Goal: Task Accomplishment & Management: Manage account settings

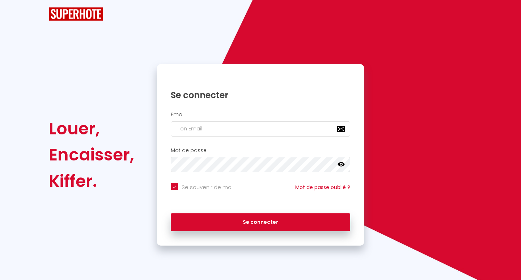
checkbox input "true"
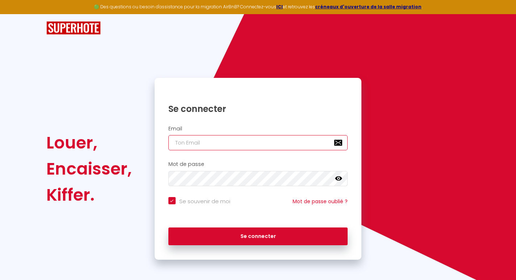
click at [177, 141] on input "email" at bounding box center [257, 142] width 179 height 15
type input "c"
checkbox input "true"
type input "co"
checkbox input "true"
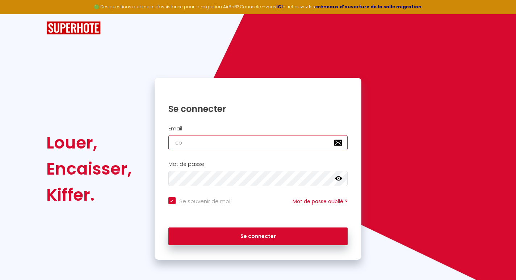
type input "con"
checkbox input "true"
type input "conc"
checkbox input "true"
type input "conci"
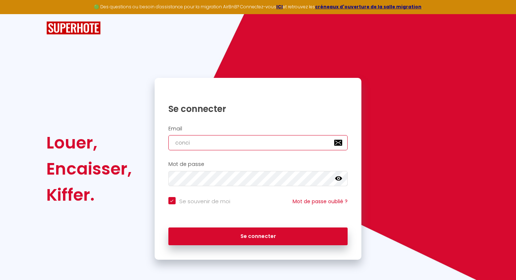
checkbox input "true"
type input "concie"
checkbox input "true"
type input "concier"
checkbox input "true"
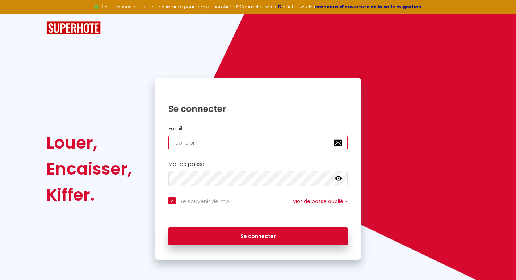
type input "concierg"
checkbox input "true"
type input "concierge"
checkbox input "true"
type input "concierger"
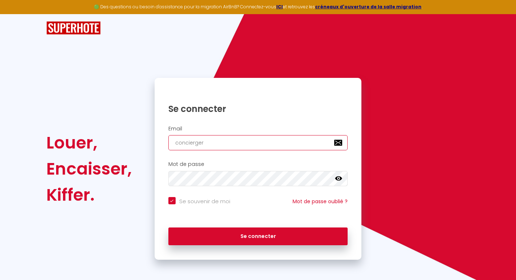
checkbox input "true"
type input "conciergeri"
checkbox input "true"
type input "conciergerie"
checkbox input "true"
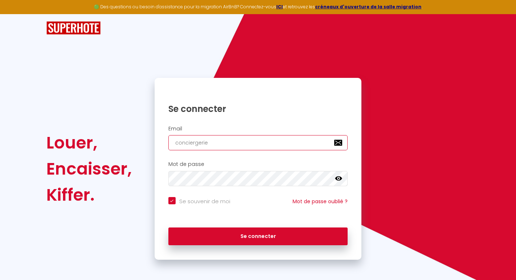
type input "conciergeries"
checkbox input "true"
type input "conciergeriese"
checkbox input "true"
type input "conciergerieset"
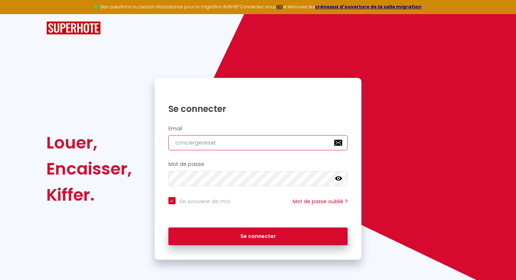
checkbox input "true"
type input "conciergeriesete"
checkbox input "true"
type input "conciergeriesete@"
checkbox input "true"
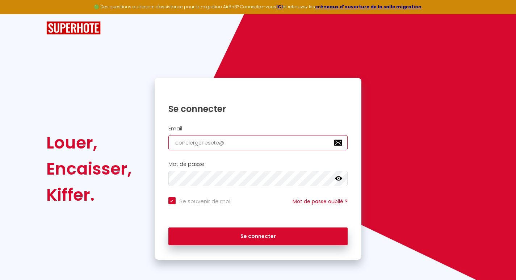
type input "conciergeriesete@g"
checkbox input "true"
type input "conciergeriesete@gm"
checkbox input "true"
type input "conciergeriesete@gma"
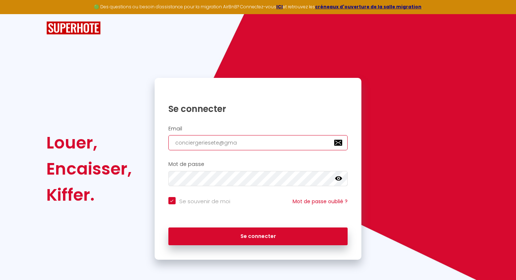
checkbox input "true"
type input "conciergeriesete@gmai"
checkbox input "true"
type input "conciergeriesete@gmail"
checkbox input "true"
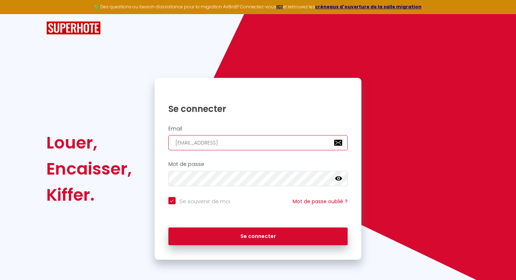
type input "conciergeriesete@gmail."
checkbox input "true"
type input "conciergeriesete@gmail.c"
checkbox input "true"
type input "conciergeriesete@gmail.co"
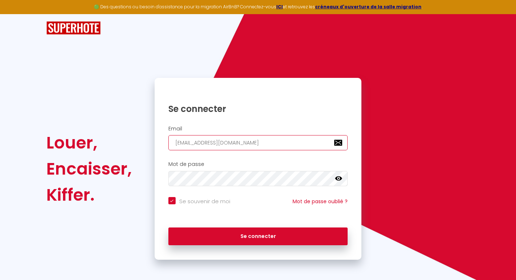
checkbox input "true"
type input "[EMAIL_ADDRESS][DOMAIN_NAME]"
checkbox input "true"
type input "[EMAIL_ADDRESS][DOMAIN_NAME]"
click at [340, 179] on icon at bounding box center [338, 178] width 7 height 4
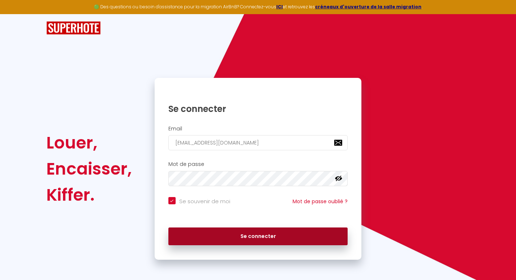
click at [249, 233] on button "Se connecter" at bounding box center [257, 236] width 179 height 18
checkbox input "true"
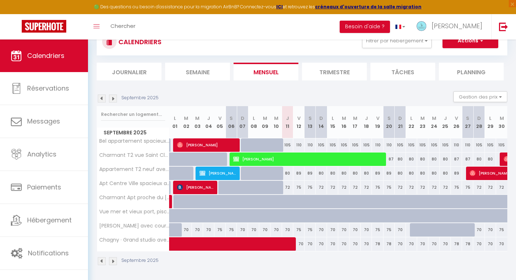
scroll to position [39, 0]
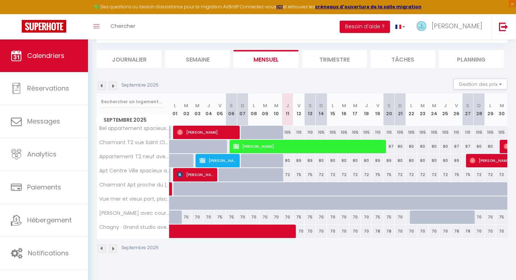
click at [329, 61] on li "Trimestre" at bounding box center [334, 59] width 65 height 18
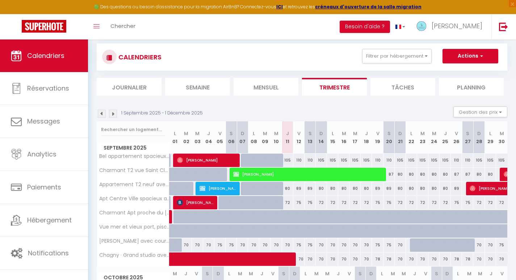
scroll to position [9, 0]
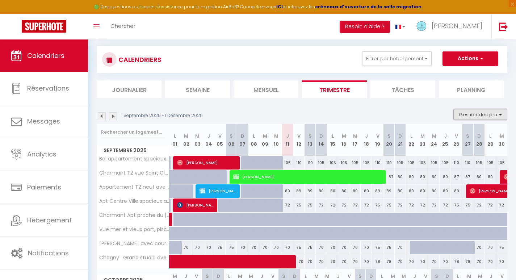
click at [467, 113] on button "Gestion des prix" at bounding box center [480, 114] width 54 height 11
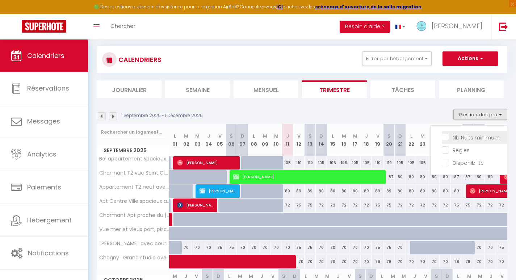
click at [444, 135] on input "Nb Nuits minimum" at bounding box center [473, 136] width 65 height 7
checkbox input "true"
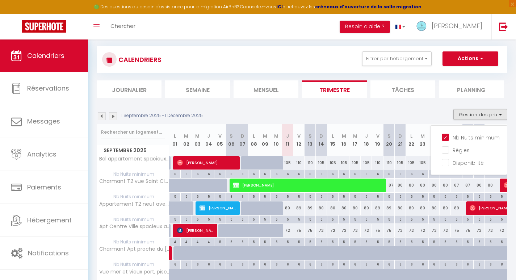
click at [330, 111] on div "1 Septembre 2025 - 1 Décembre 2025 Gestion des prix Nb Nuits minimum Règles Dis…" at bounding box center [302, 116] width 410 height 15
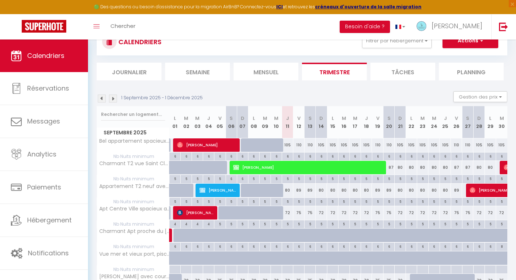
scroll to position [0, 0]
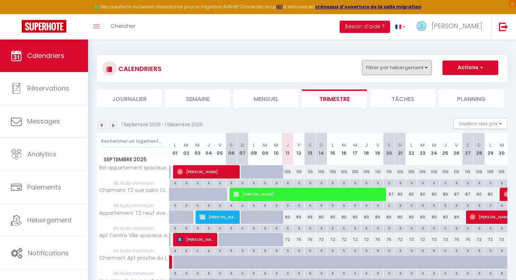
click at [406, 68] on button "Filtrer par hébergement" at bounding box center [396, 67] width 69 height 14
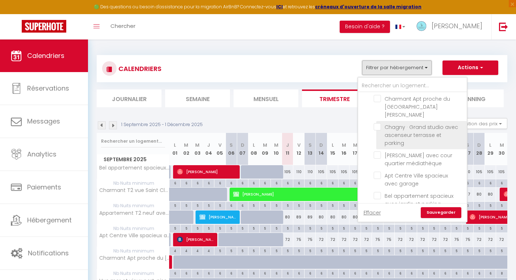
scroll to position [72, 0]
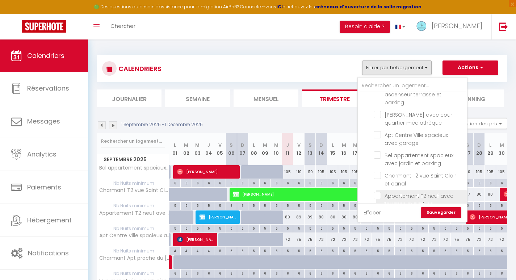
click at [376, 192] on input "Appartement T2 neuf avec terrasse et parking" at bounding box center [418, 195] width 90 height 7
checkbox input "true"
checkbox input "false"
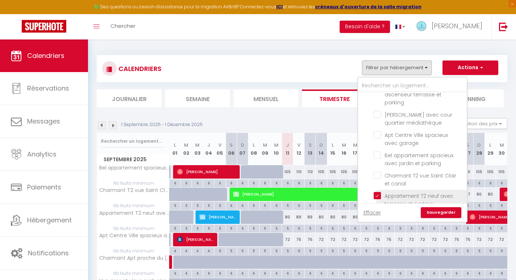
checkbox input "false"
click at [434, 212] on link "Sauvegarder" at bounding box center [440, 212] width 41 height 11
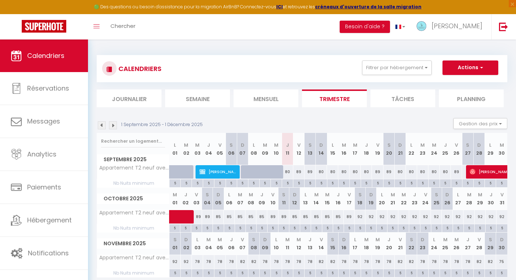
click at [297, 172] on div "89" at bounding box center [298, 171] width 11 height 13
type input "89"
type input "Ven 12 Septembre 2025"
type input "Sam 13 Septembre 2025"
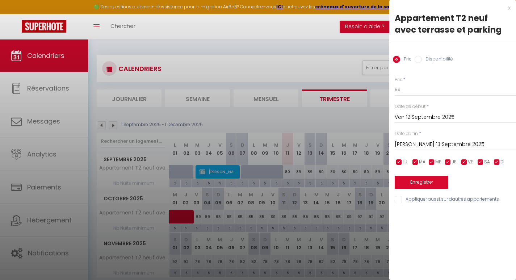
click at [338, 31] on div at bounding box center [258, 140] width 516 height 280
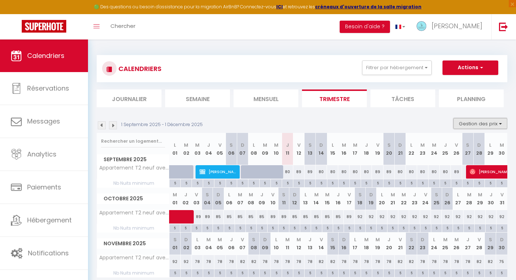
click at [470, 122] on button "Gestion des prix" at bounding box center [480, 123] width 54 height 11
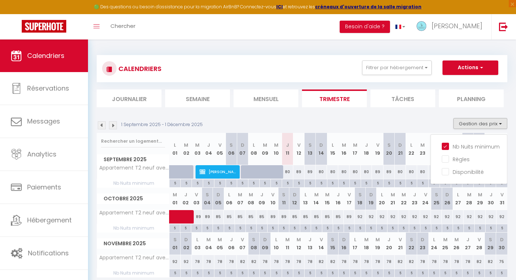
click at [298, 185] on div "5" at bounding box center [298, 182] width 11 height 7
type input "5"
type input "Ven 12 Septembre 2025"
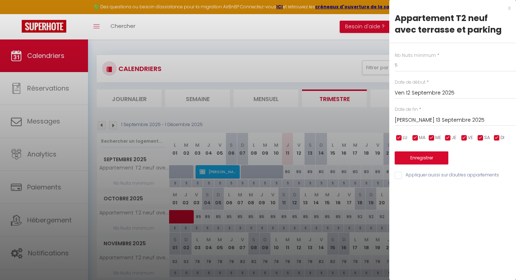
click at [399, 119] on input "Sam 13 Septembre 2025" at bounding box center [454, 119] width 121 height 9
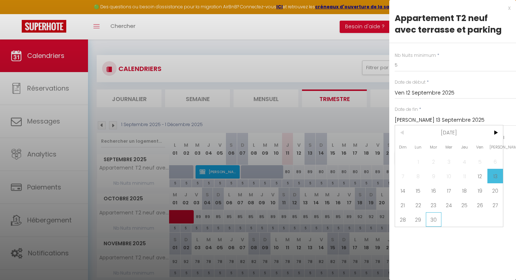
click at [430, 219] on span "30" at bounding box center [434, 219] width 16 height 14
type input "[DATE]"
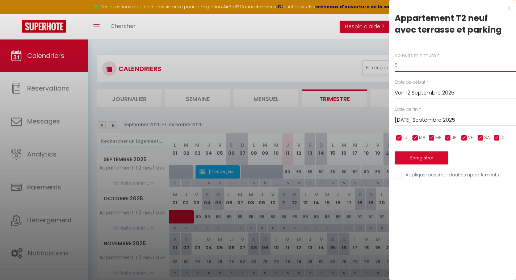
drag, startPoint x: 400, startPoint y: 67, endPoint x: 384, endPoint y: 63, distance: 16.3
click at [386, 64] on body "🟢 Des questions ou besoin d'assistance pour la migration AirBnB? Connectez-vous…" at bounding box center [258, 179] width 516 height 280
type input "4"
click at [416, 159] on button "Enregistrer" at bounding box center [421, 157] width 54 height 13
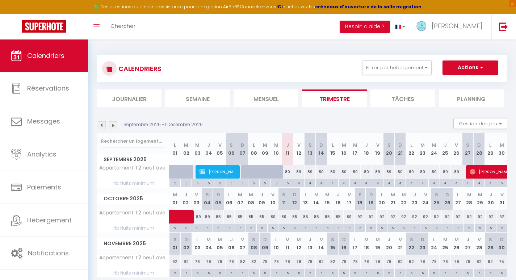
click at [287, 182] on div "5" at bounding box center [287, 182] width 11 height 7
type input "5"
type input "Jeu 11 Septembre 2025"
type input "Ven 12 Septembre 2025"
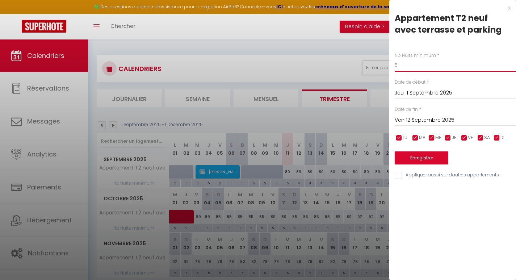
drag, startPoint x: 401, startPoint y: 63, endPoint x: 371, endPoint y: 64, distance: 30.4
click at [371, 64] on body "🟢 Des questions ou besoin d'assistance pour la migration AirBnB? Connectez-vous…" at bounding box center [258, 179] width 516 height 280
type input "4"
click at [411, 156] on button "Enregistrer" at bounding box center [421, 157] width 54 height 13
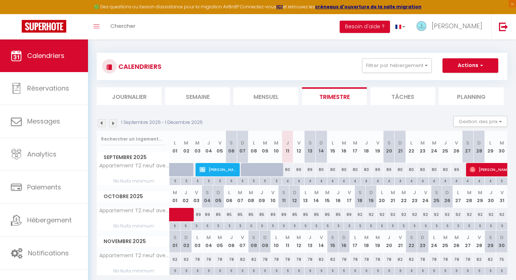
scroll to position [0, 0]
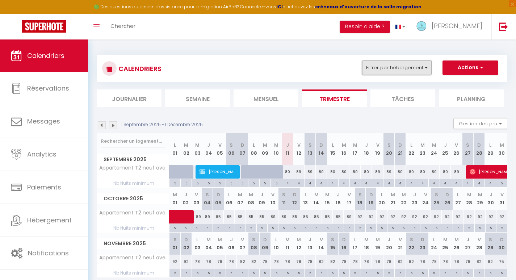
click at [388, 69] on button "Filtrer par hébergement" at bounding box center [396, 67] width 69 height 14
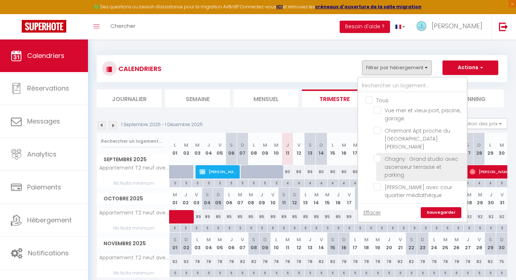
click at [376, 155] on input "Chagny · [GEOGRAPHIC_DATA] avec ascenseur terrasse et parking" at bounding box center [418, 158] width 90 height 7
checkbox input "true"
checkbox input "false"
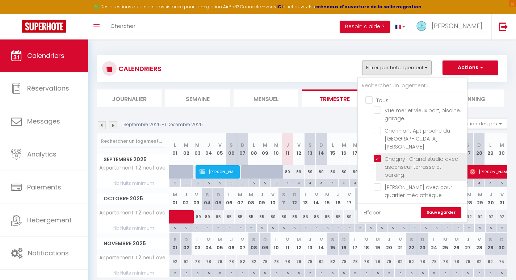
checkbox input "false"
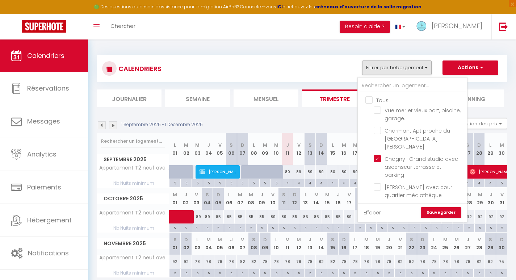
click at [430, 209] on link "Sauvegarder" at bounding box center [440, 212] width 41 height 11
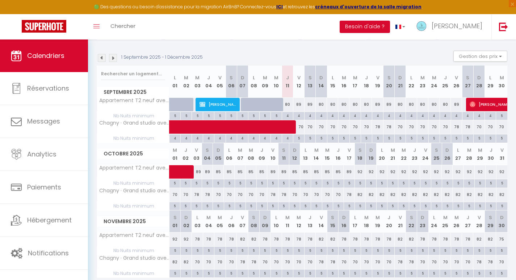
scroll to position [72, 0]
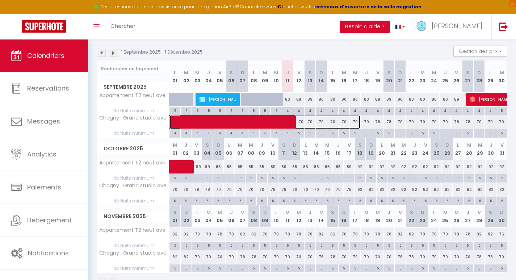
click at [310, 123] on span at bounding box center [268, 122] width 183 height 14
select select "OK"
select select "0"
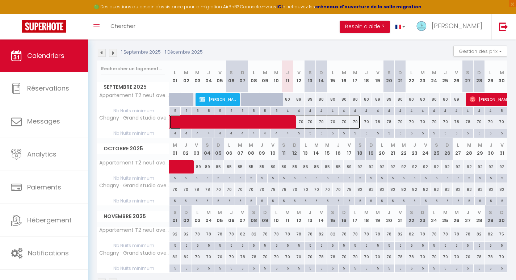
select select "1"
select select
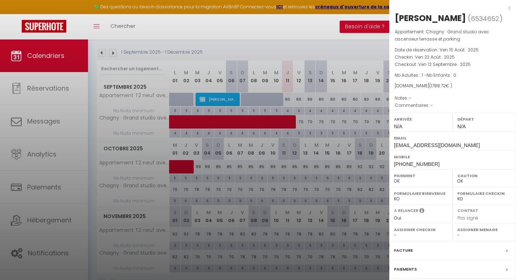
click at [310, 132] on div at bounding box center [258, 140] width 516 height 280
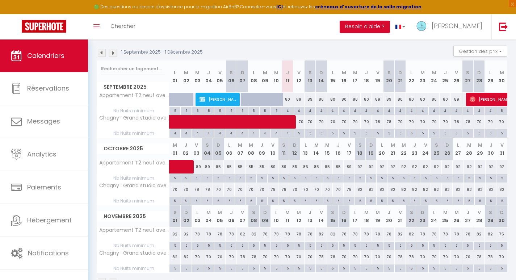
click at [310, 132] on div "5" at bounding box center [309, 132] width 11 height 7
type input "5"
type input "Sam 13 Septembre 2025"
type input "Dim 14 Septembre 2025"
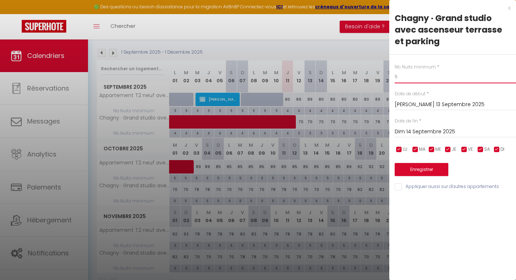
drag, startPoint x: 404, startPoint y: 78, endPoint x: 389, endPoint y: 75, distance: 15.0
click at [389, 75] on div "Nb Nuits minimum * 5 Date de début * Sam 13 Septembre 2025 < Sep 2025 > Dim Lun…" at bounding box center [452, 123] width 127 height 137
type input "4"
click at [401, 101] on input "Sam 13 Septembre 2025" at bounding box center [454, 104] width 121 height 9
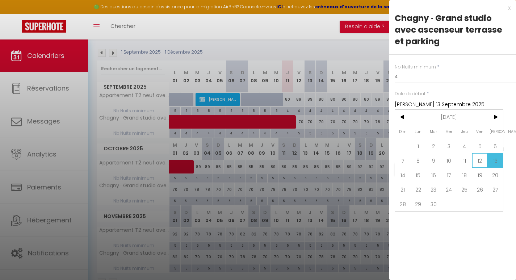
click at [480, 160] on span "12" at bounding box center [480, 160] width 16 height 14
type input "Ven 12 Septembre 2025"
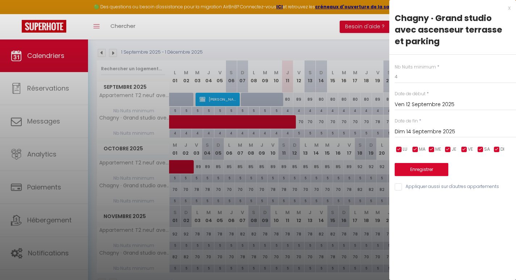
click at [421, 131] on input "Dim 14 Septembre 2025" at bounding box center [454, 131] width 121 height 9
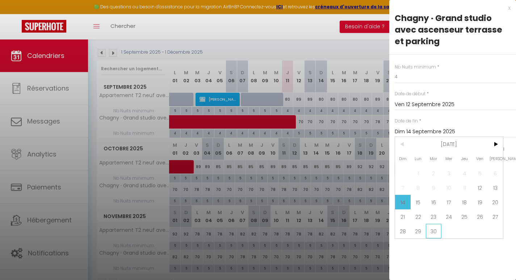
click at [431, 229] on span "30" at bounding box center [434, 231] width 16 height 14
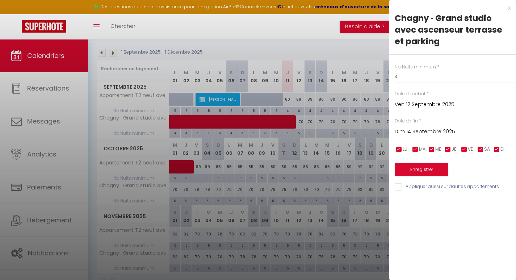
type input "[DATE]"
click at [414, 172] on button "Enregistrer" at bounding box center [421, 169] width 54 height 13
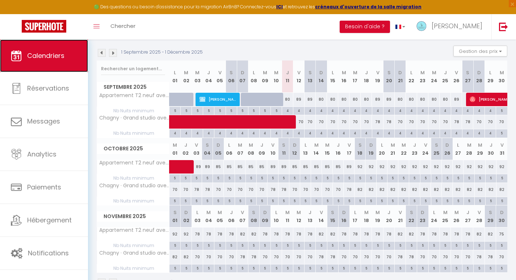
click at [41, 58] on span "Calendriers" at bounding box center [45, 55] width 37 height 9
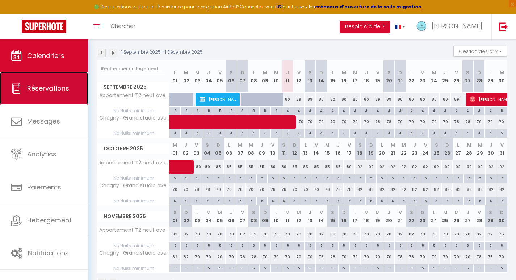
click at [39, 88] on span "Réservations" at bounding box center [48, 88] width 42 height 9
select select "not_cancelled"
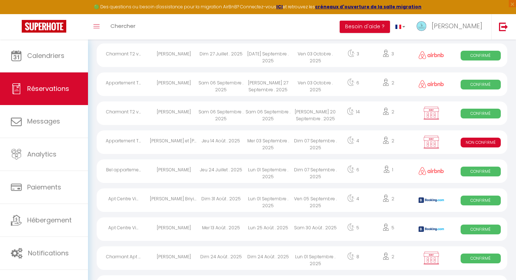
scroll to position [507, 0]
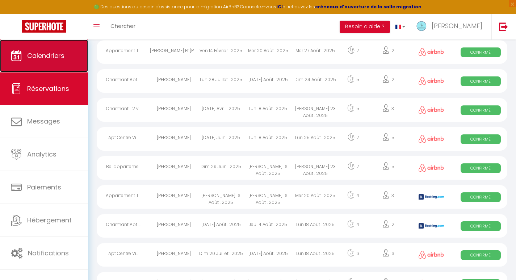
click at [49, 51] on span "Calendriers" at bounding box center [45, 55] width 37 height 9
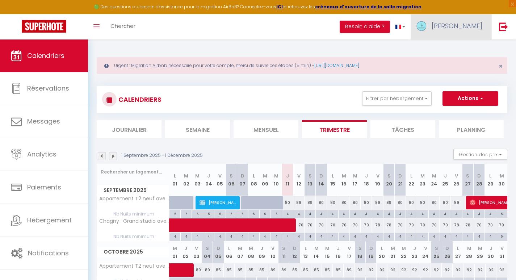
click at [467, 28] on span "[PERSON_NAME]" at bounding box center [456, 25] width 51 height 9
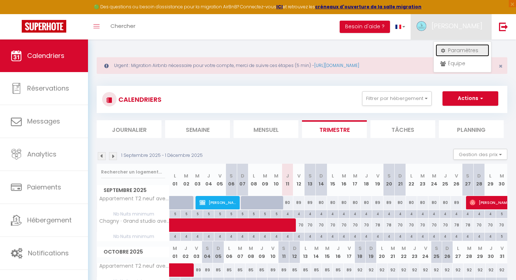
click at [459, 46] on link "Paramètres" at bounding box center [462, 50] width 54 height 12
select select "fr"
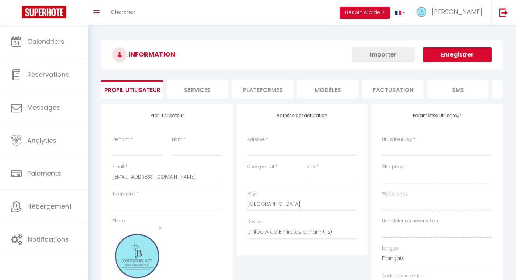
type input "[PERSON_NAME]"
type input "blanchecotte"
type input "0618992754"
type input "[STREET_ADDRESS]"
type input "34200"
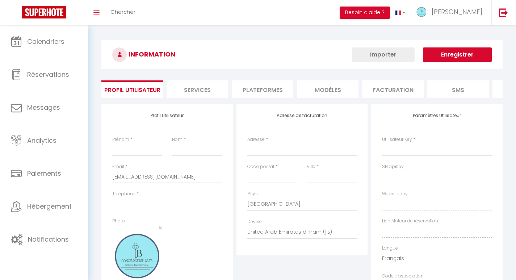
type input "sete"
select select "28"
type input "jJPdwnchEYkaJgplc2IuWSy3R"
type input "60e9gHXJ0F7hJfIRxeYoHA3aB"
type input "[URL][DOMAIN_NAME]"
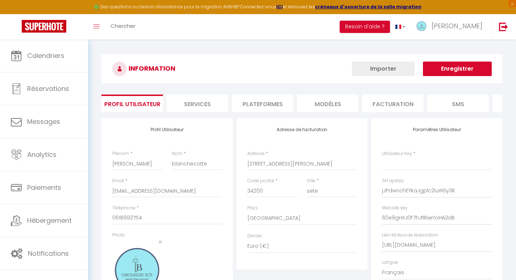
type input "jJPdwnchEYkaJgplc2IuWSy3R"
type input "60e9gHXJ0F7hJfIRxeYoHA3aB"
type input "[URL][DOMAIN_NAME]"
select select "fr"
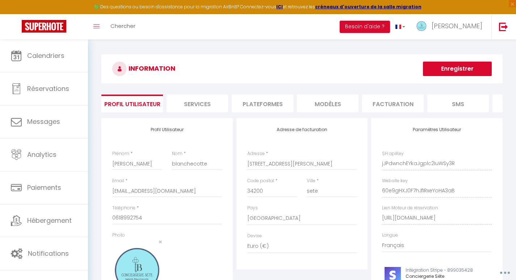
click at [262, 106] on li "Plateformes" at bounding box center [263, 103] width 62 height 18
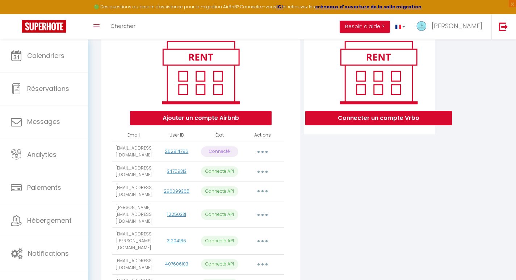
scroll to position [109, 0]
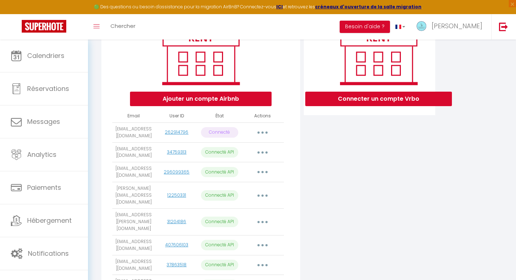
click at [261, 138] on button "button" at bounding box center [262, 133] width 20 height 12
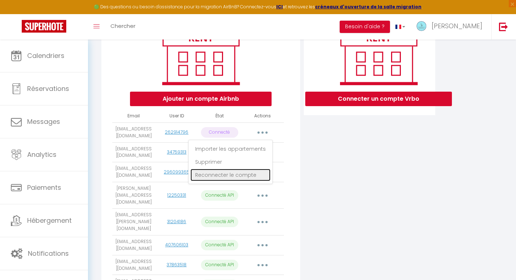
click at [232, 181] on link "Reconnecter le compte" at bounding box center [230, 175] width 80 height 12
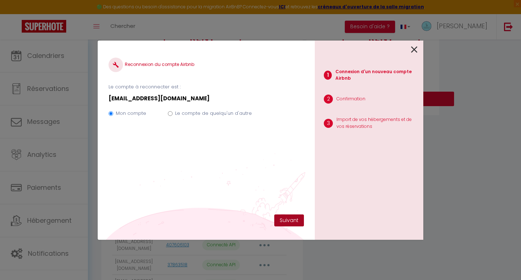
click at [284, 215] on button "Suivant" at bounding box center [289, 220] width 30 height 12
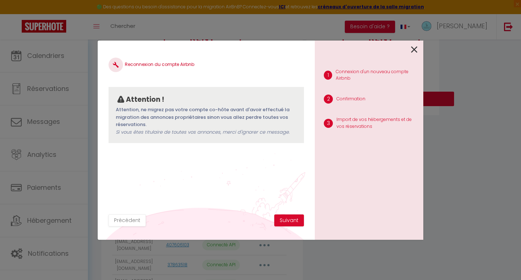
click at [415, 47] on icon at bounding box center [414, 49] width 7 height 11
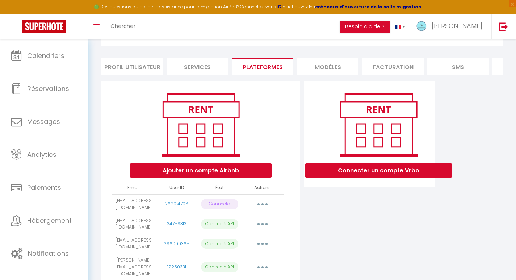
scroll to position [36, 0]
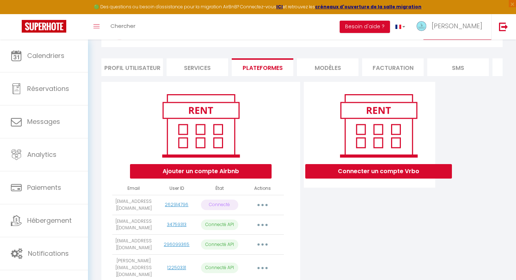
click at [266, 209] on button "button" at bounding box center [262, 205] width 20 height 12
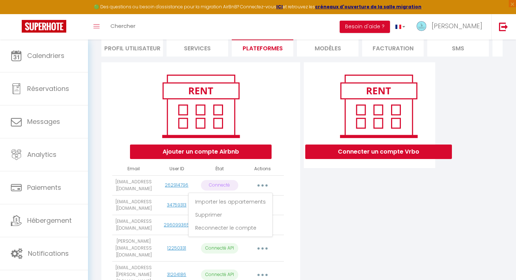
scroll to position [72, 0]
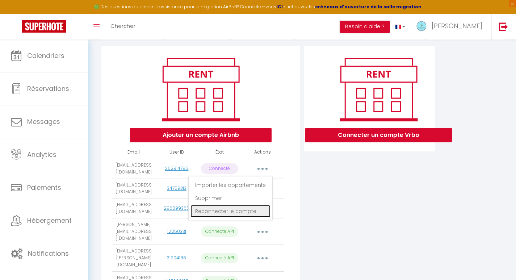
click at [229, 217] on link "Reconnecter le compte" at bounding box center [230, 211] width 80 height 12
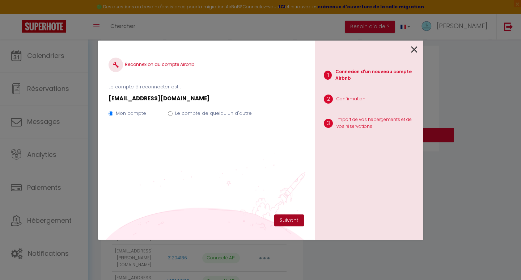
click at [292, 221] on button "Suivant" at bounding box center [289, 220] width 30 height 12
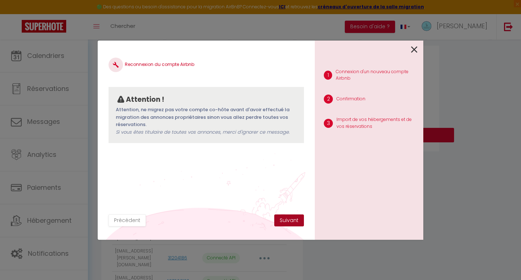
click at [291, 221] on button "Suivant" at bounding box center [289, 220] width 30 height 12
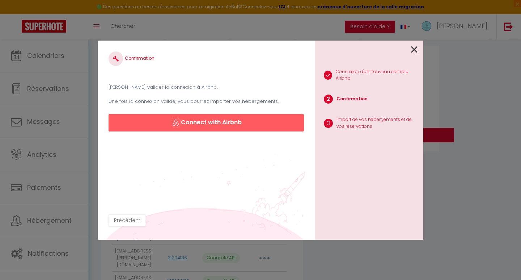
click at [416, 47] on icon at bounding box center [414, 49] width 7 height 11
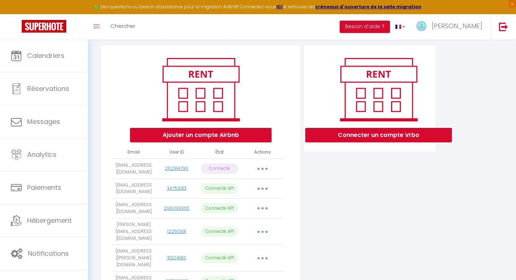
click at [258, 174] on button "button" at bounding box center [262, 169] width 20 height 12
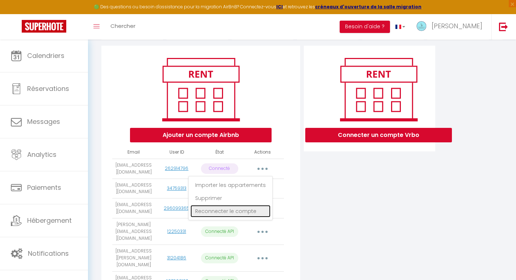
click at [225, 217] on link "Reconnecter le compte" at bounding box center [230, 211] width 80 height 12
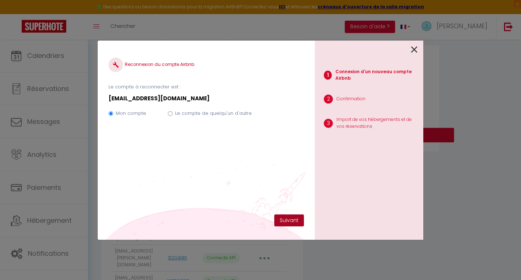
click at [287, 218] on button "Suivant" at bounding box center [289, 220] width 30 height 12
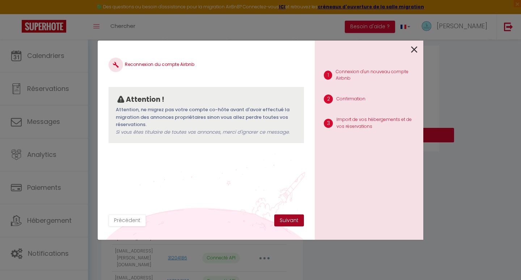
click at [288, 219] on button "Suivant" at bounding box center [289, 220] width 30 height 12
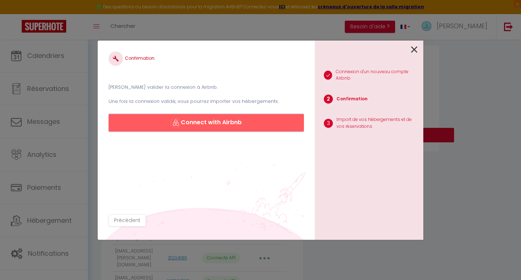
click at [199, 121] on button "Connect with Airbnb" at bounding box center [206, 122] width 195 height 17
click at [415, 49] on icon at bounding box center [414, 49] width 7 height 11
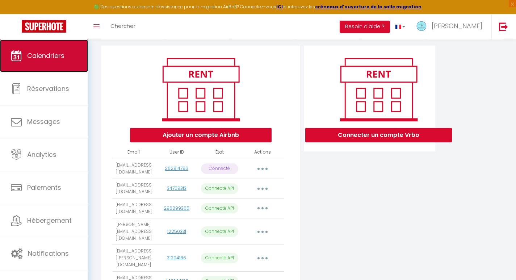
click at [30, 55] on span "Calendriers" at bounding box center [45, 55] width 37 height 9
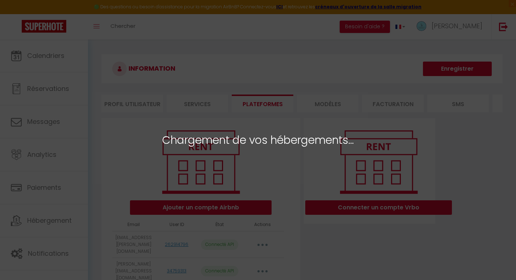
select select "32683"
select select "32682"
select select "71221"
select select "55182"
select select "62016"
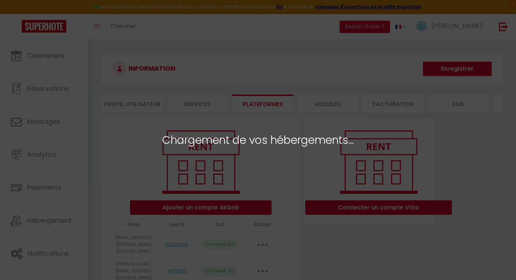
select select "72574"
select select "32680"
select select
select select "75842"
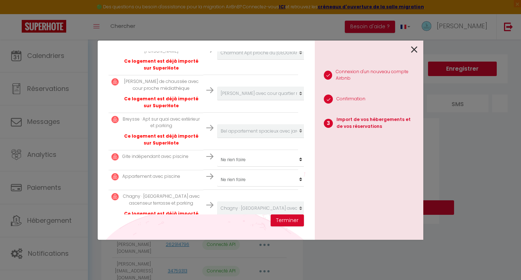
scroll to position [335, 0]
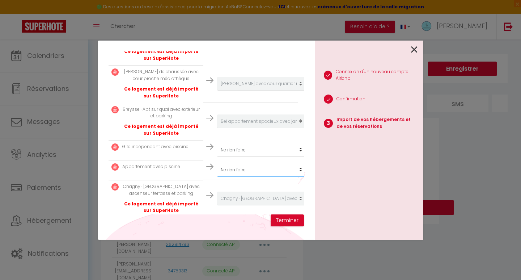
click at [294, 163] on select "Créer un nouvel hébergement Ne rien faire Vue mer et vieux port, piscine, garag…" at bounding box center [261, 170] width 89 height 14
click at [159, 161] on tr "Appartement avec piscine Créer un nouvel hébergement Ne rien faire Vue mer et v…" at bounding box center [204, 170] width 190 height 20
click at [287, 221] on button "Terminer" at bounding box center [287, 220] width 33 height 12
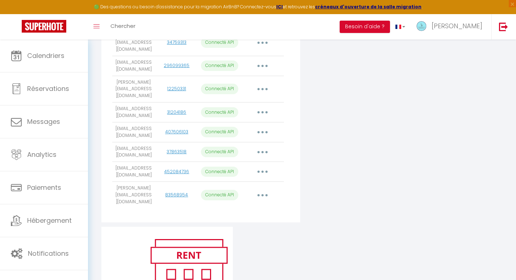
scroll to position [139, 0]
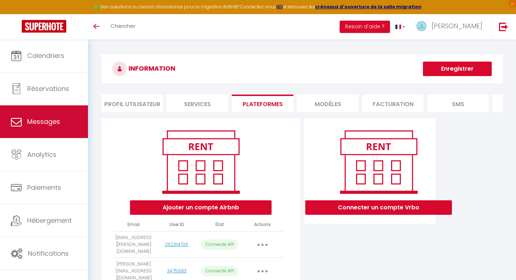
click at [39, 120] on span "Messages" at bounding box center [43, 121] width 33 height 9
select select "message"
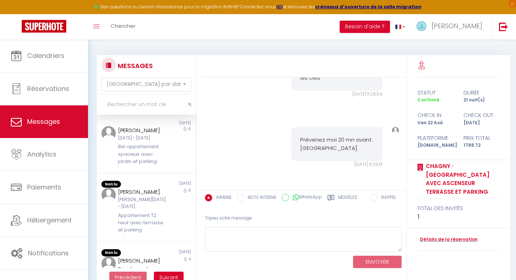
scroll to position [72, 0]
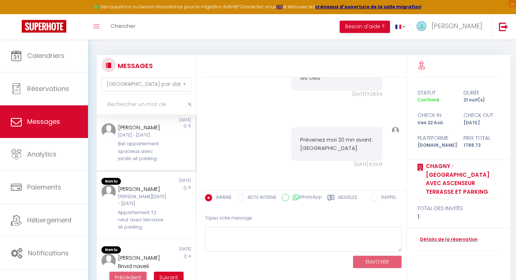
click at [148, 162] on div "Bel appartement spacieux avec jardin et parking" at bounding box center [142, 151] width 48 height 22
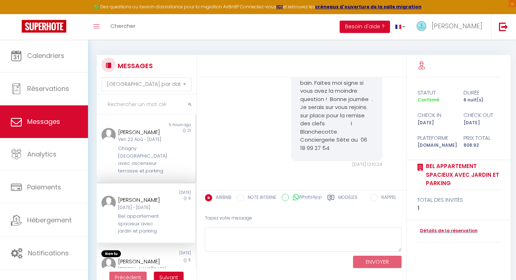
click at [138, 152] on div "Chagny · [GEOGRAPHIC_DATA] avec ascenseur terrasse et parking" at bounding box center [142, 160] width 48 height 30
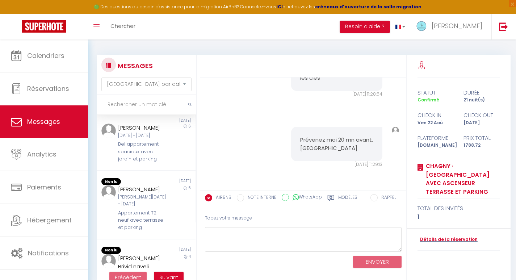
scroll to position [72, 0]
click at [129, 207] on div "[PERSON_NAME][DATE] - [DATE]" at bounding box center [142, 200] width 48 height 14
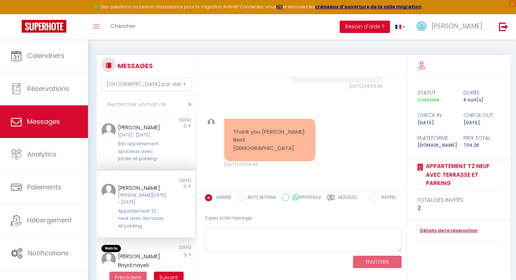
scroll to position [181, 0]
click at [129, 192] on div "[PERSON_NAME]" at bounding box center [142, 187] width 48 height 9
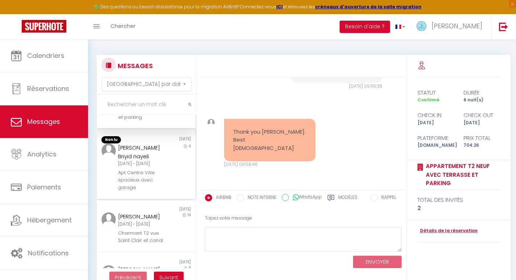
click at [125, 160] on div "[PERSON_NAME] Briyid nayeli" at bounding box center [142, 151] width 48 height 17
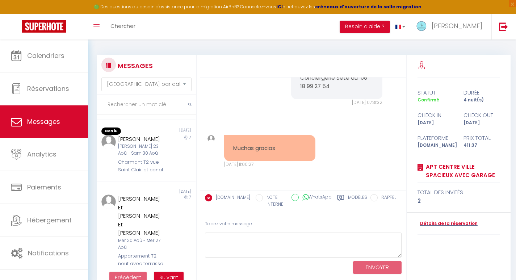
scroll to position [470, 0]
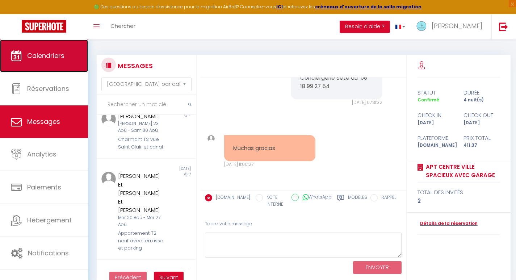
click at [38, 54] on span "Calendriers" at bounding box center [45, 55] width 37 height 9
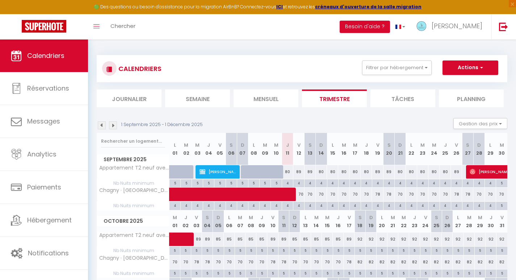
click at [192, 96] on li "Semaine" at bounding box center [197, 98] width 65 height 18
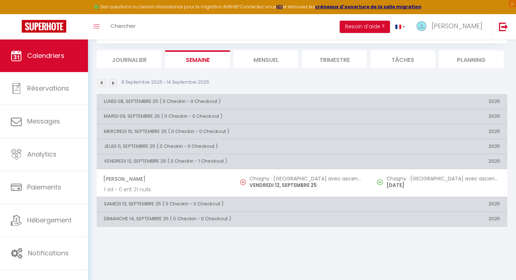
scroll to position [39, 0]
click at [114, 82] on img at bounding box center [113, 83] width 8 height 8
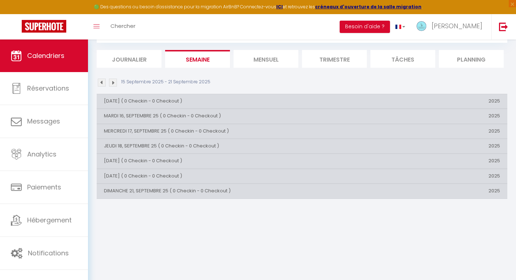
click at [264, 58] on li "Mensuel" at bounding box center [265, 59] width 65 height 18
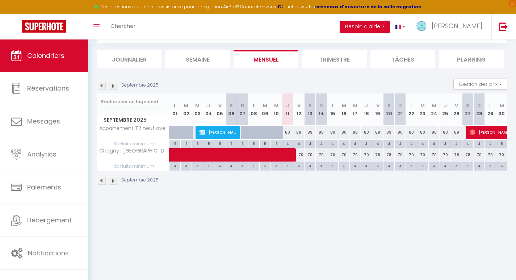
click at [339, 52] on li "Trimestre" at bounding box center [334, 59] width 65 height 18
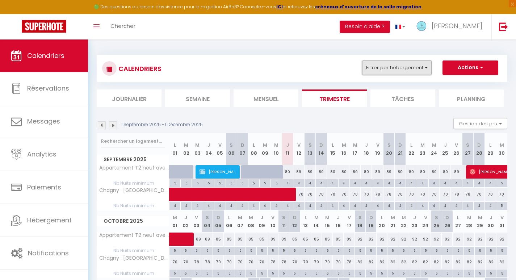
click at [395, 67] on button "Filtrer par hébergement" at bounding box center [396, 67] width 69 height 14
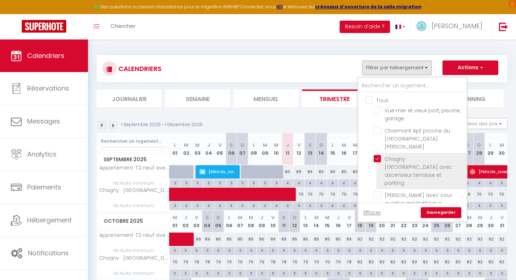
click at [376, 155] on input "Chagny · [GEOGRAPHIC_DATA] avec ascenseur terrasse et parking" at bounding box center [418, 158] width 90 height 7
checkbox input "false"
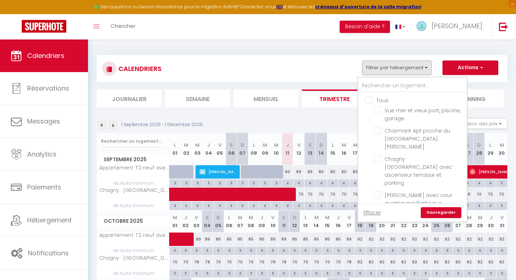
click at [330, 28] on div "Toggle menubar Chercher BUTTON Besoin d'aide ? [PERSON_NAME] Équipe" at bounding box center [281, 26] width 458 height 25
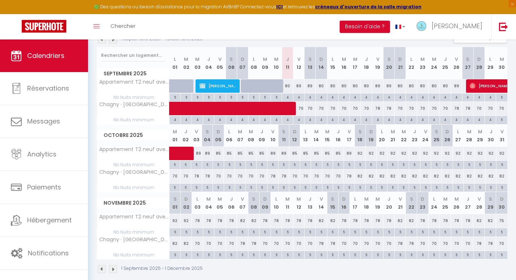
scroll to position [95, 0]
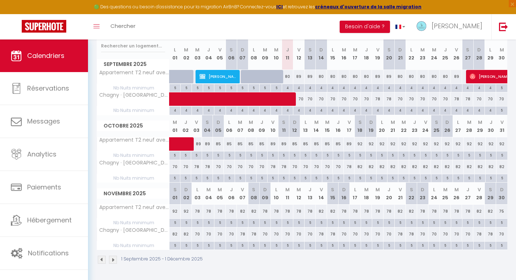
click at [207, 155] on div "5" at bounding box center [207, 154] width 10 height 7
type input "5"
type input "[DATE]"
type input "Dim 05 Octobre 2025"
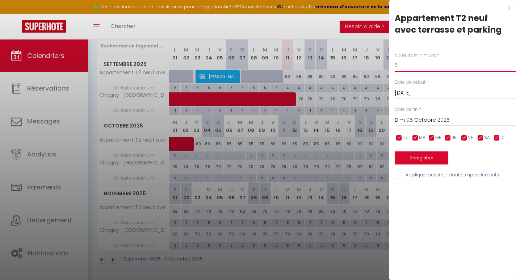
drag, startPoint x: 400, startPoint y: 63, endPoint x: 390, endPoint y: 62, distance: 9.9
click at [390, 62] on div "Nb Nuits minimum * 5 Date de début * [DATE] < [DATE] > Dim Lun Mar Mer Jeu Ven …" at bounding box center [452, 111] width 127 height 137
type input "4"
click at [408, 92] on input "[DATE]" at bounding box center [454, 92] width 121 height 9
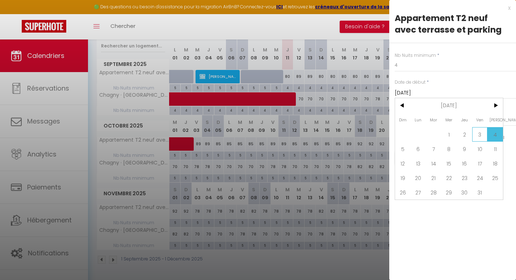
click at [477, 134] on span "3" at bounding box center [480, 134] width 16 height 14
type input "Ven 03 Octobre 2025"
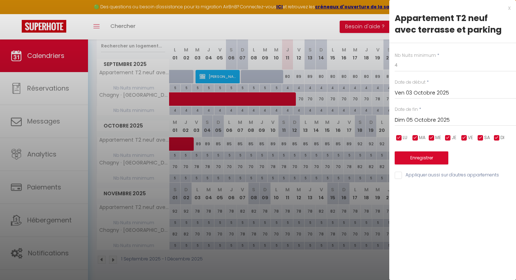
click at [417, 119] on input "Dim 05 Octobre 2025" at bounding box center [454, 119] width 121 height 9
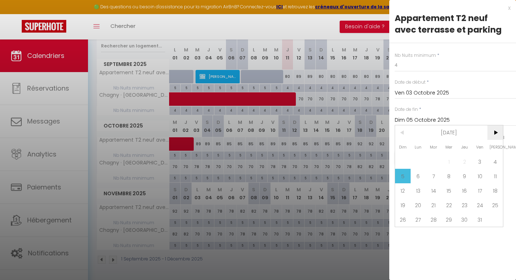
click at [495, 131] on span ">" at bounding box center [495, 132] width 16 height 14
click at [401, 235] on span "30" at bounding box center [403, 234] width 16 height 14
type input "Dim 30 Novembre 2025"
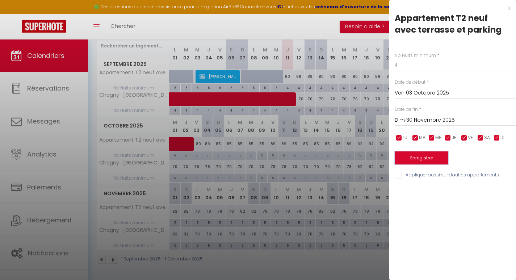
click at [417, 155] on button "Enregistrer" at bounding box center [421, 157] width 54 height 13
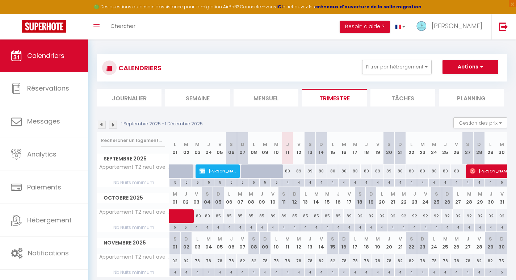
scroll to position [0, 0]
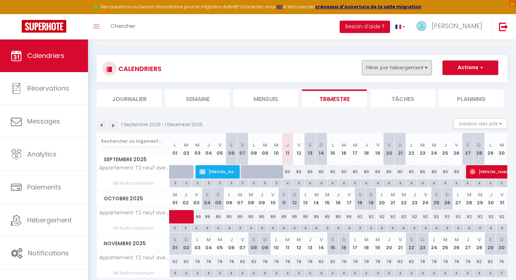
click at [386, 68] on button "Filtrer par hébergement" at bounding box center [396, 67] width 69 height 14
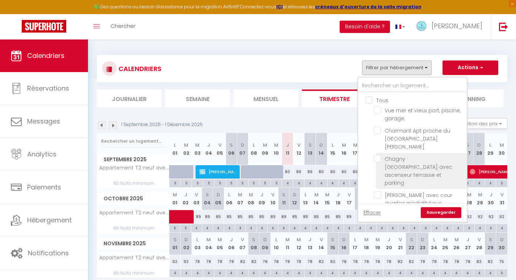
click at [378, 155] on input "Chagny · [GEOGRAPHIC_DATA] avec ascenseur terrasse et parking" at bounding box center [418, 158] width 90 height 7
checkbox input "true"
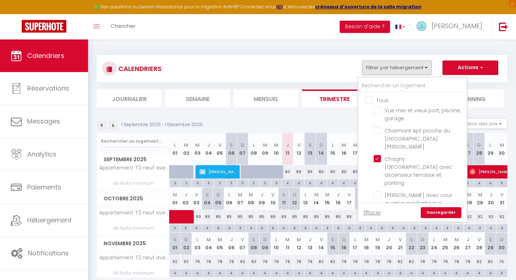
click at [443, 213] on link "Sauvegarder" at bounding box center [440, 212] width 41 height 11
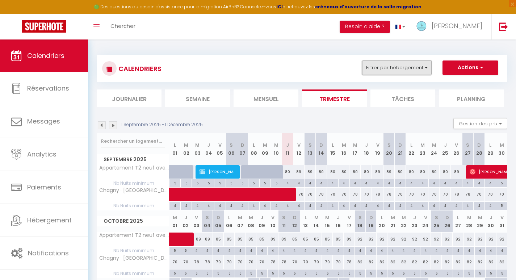
click at [395, 71] on button "Filtrer par hébergement" at bounding box center [396, 67] width 69 height 14
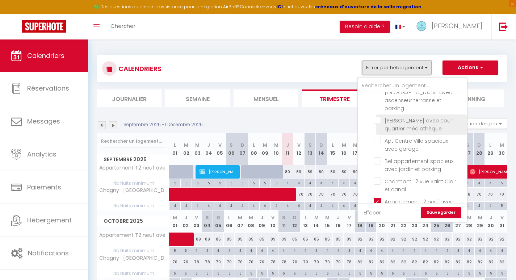
scroll to position [75, 0]
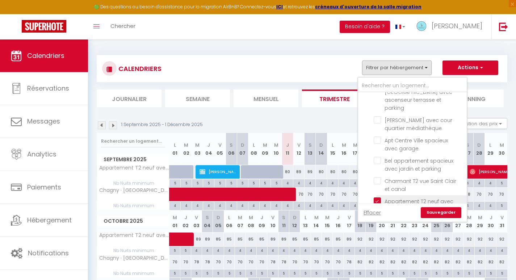
click at [380, 197] on input "Appartement T2 neuf avec terrasse et parking" at bounding box center [418, 200] width 90 height 7
checkbox input "false"
click at [439, 210] on link "Sauvegarder" at bounding box center [440, 212] width 41 height 11
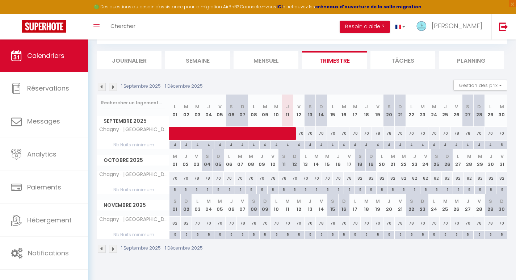
scroll to position [39, 0]
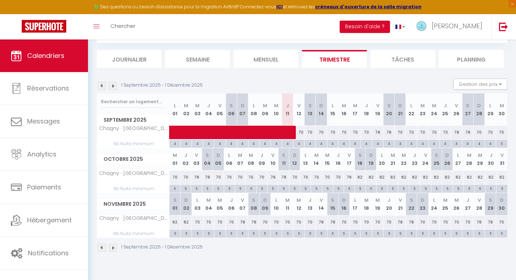
click at [173, 178] on div "70" at bounding box center [174, 176] width 11 height 13
type input "70"
type input "Mer 01 Octobre 2025"
type input "Jeu 02 Octobre 2025"
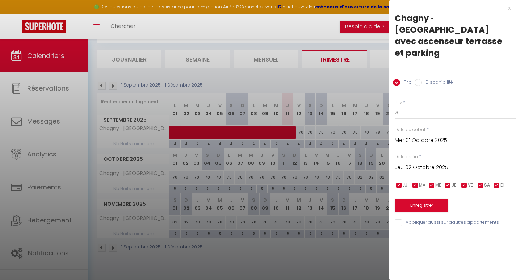
click at [186, 176] on div at bounding box center [258, 140] width 516 height 280
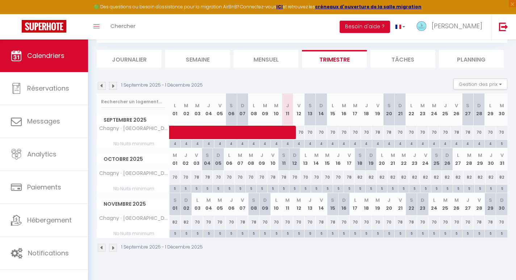
click at [186, 176] on div "70" at bounding box center [185, 176] width 11 height 13
type input "70"
type input "Jeu 02 Octobre 2025"
type input "Ven 03 Octobre 2025"
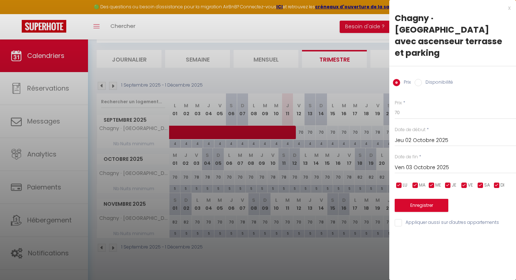
click at [198, 188] on div at bounding box center [258, 140] width 516 height 280
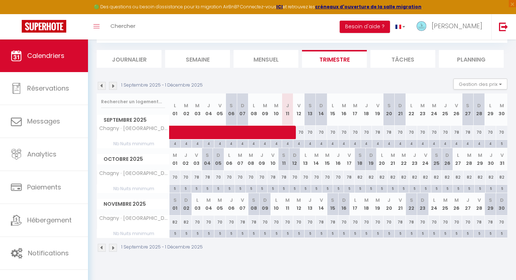
click at [198, 188] on div "5" at bounding box center [196, 188] width 10 height 7
type input "5"
type input "Ven 03 Octobre 2025"
type input "[DATE]"
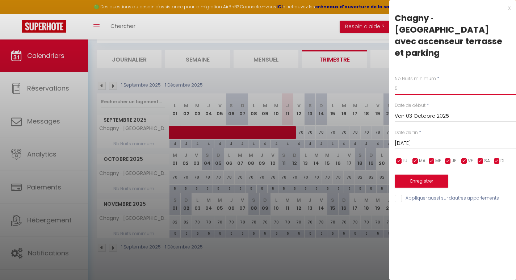
drag, startPoint x: 405, startPoint y: 79, endPoint x: 381, endPoint y: 76, distance: 24.1
click at [381, 76] on body "🟢 Des questions ou besoin d'assistance pour la migration AirBnB? Connectez-vous…" at bounding box center [258, 140] width 516 height 280
type input "4"
click at [413, 111] on input "Ven 03 Octobre 2025" at bounding box center [454, 115] width 121 height 9
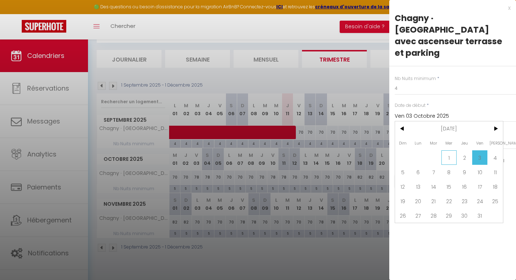
click at [445, 150] on span "1" at bounding box center [449, 157] width 16 height 14
type input "Mer 01 Octobre 2025"
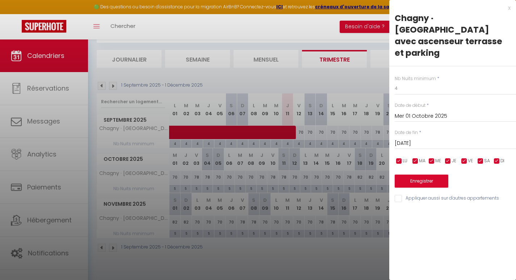
click at [431, 139] on input "[DATE]" at bounding box center [454, 143] width 121 height 9
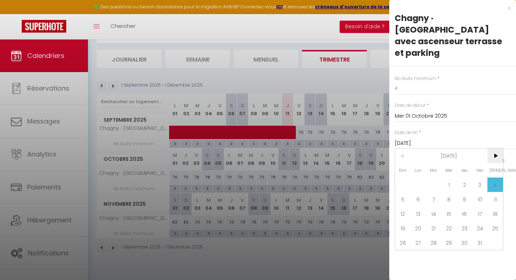
click at [497, 148] on span ">" at bounding box center [495, 155] width 16 height 14
click at [399, 250] on span "30" at bounding box center [403, 257] width 16 height 14
type input "Dim 30 Novembre 2025"
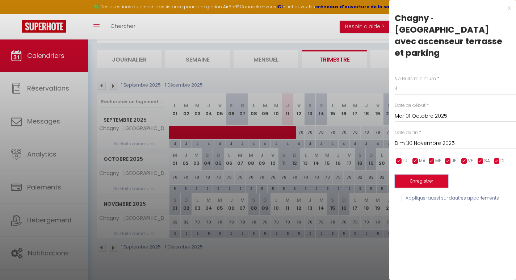
click at [419, 174] on button "Enregistrer" at bounding box center [421, 180] width 54 height 13
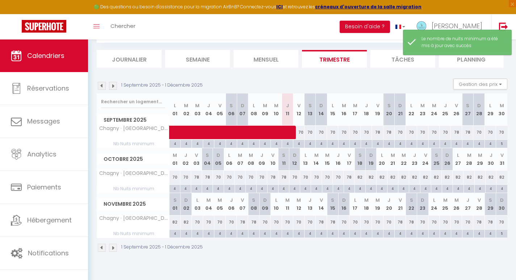
click at [504, 142] on div "5" at bounding box center [501, 143] width 11 height 7
type input "5"
type input "[DATE]"
type input "Mer 01 Octobre 2025"
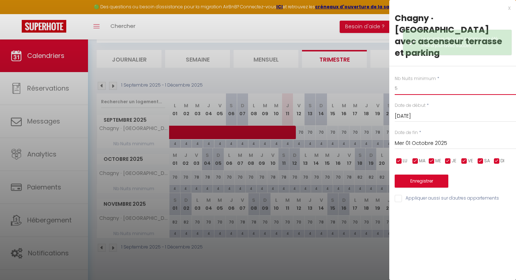
drag, startPoint x: 401, startPoint y: 76, endPoint x: 378, endPoint y: 75, distance: 22.5
click at [379, 75] on body "🟢 Des questions ou besoin d'assistance pour la migration AirBnB? Connectez-vous…" at bounding box center [258, 140] width 516 height 280
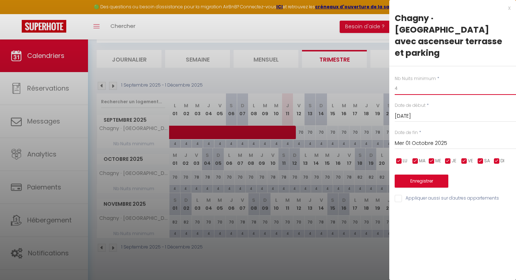
type input "4"
click at [415, 174] on button "Enregistrer" at bounding box center [421, 180] width 54 height 13
